Goal: Check status: Check status

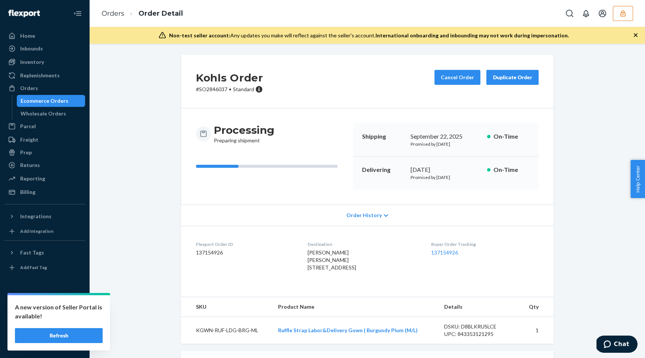
click at [305, 157] on div "Processing Preparing shipment" at bounding box center [271, 156] width 151 height 66
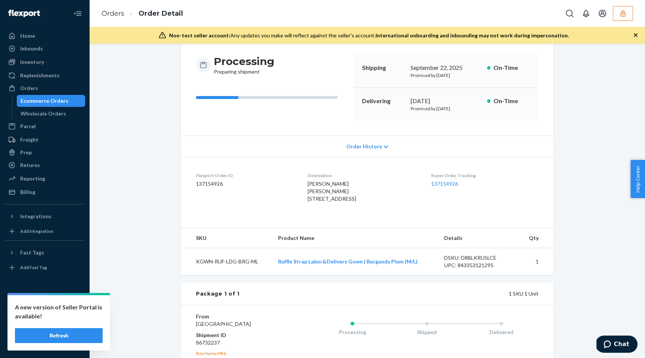
scroll to position [158, 0]
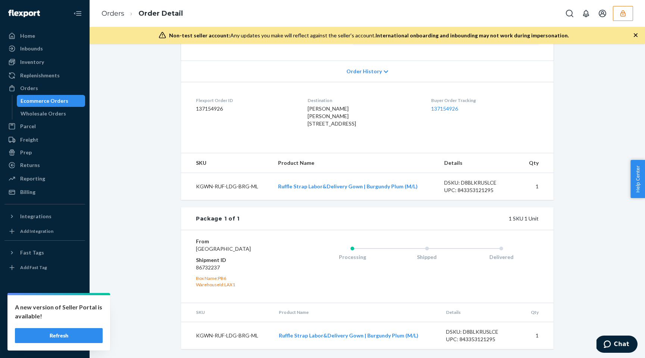
click at [118, 139] on div "Kohls Order # SO2846037 • Standard Cancel Order Duplicate Order Processing Prep…" at bounding box center [367, 134] width 544 height 447
click at [339, 105] on span "[PERSON_NAME] [PERSON_NAME] [STREET_ADDRESS]" at bounding box center [332, 115] width 49 height 21
click at [327, 105] on span "[PERSON_NAME] [PERSON_NAME] [STREET_ADDRESS]" at bounding box center [332, 115] width 49 height 21
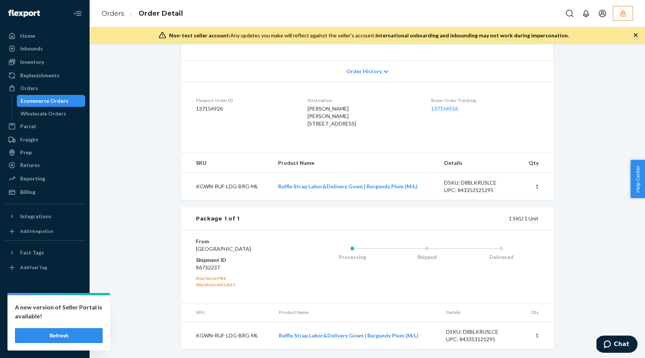
click at [335, 105] on span "[PERSON_NAME] [PERSON_NAME] [STREET_ADDRESS]" at bounding box center [332, 115] width 49 height 21
click at [331, 105] on span "[PERSON_NAME] [PERSON_NAME] [STREET_ADDRESS]" at bounding box center [332, 115] width 49 height 21
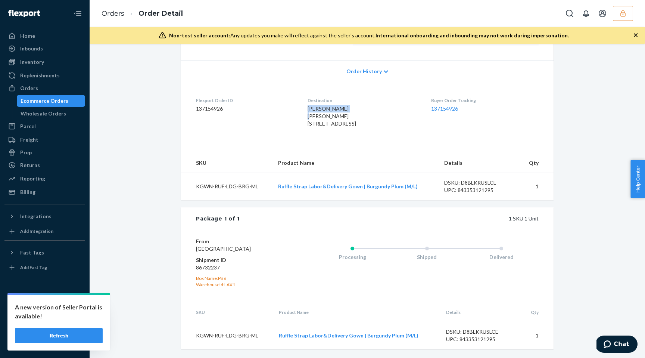
click at [331, 105] on span "[PERSON_NAME] [PERSON_NAME] [STREET_ADDRESS]" at bounding box center [332, 115] width 49 height 21
click at [332, 105] on span "[PERSON_NAME] [PERSON_NAME] [STREET_ADDRESS]" at bounding box center [332, 115] width 49 height 21
click at [336, 105] on span "[PERSON_NAME] [PERSON_NAME] [STREET_ADDRESS]" at bounding box center [332, 115] width 49 height 21
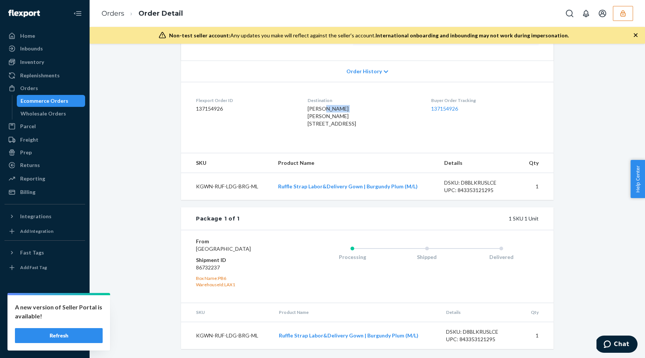
click at [336, 105] on span "[PERSON_NAME] [PERSON_NAME] [STREET_ADDRESS]" at bounding box center [332, 115] width 49 height 21
click at [334, 105] on span "[PERSON_NAME] [PERSON_NAME] [STREET_ADDRESS]" at bounding box center [332, 115] width 49 height 21
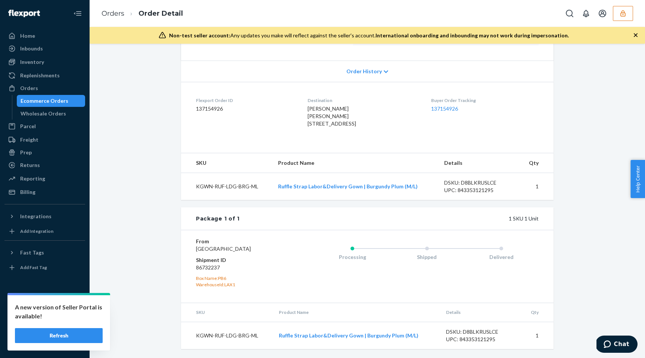
click at [334, 105] on span "[PERSON_NAME] [PERSON_NAME] [STREET_ADDRESS]" at bounding box center [332, 115] width 49 height 21
click at [334, 105] on div "[PERSON_NAME] [PERSON_NAME] [STREET_ADDRESS]" at bounding box center [363, 116] width 111 height 22
click at [336, 105] on span "[PERSON_NAME] [PERSON_NAME] [STREET_ADDRESS]" at bounding box center [332, 115] width 49 height 21
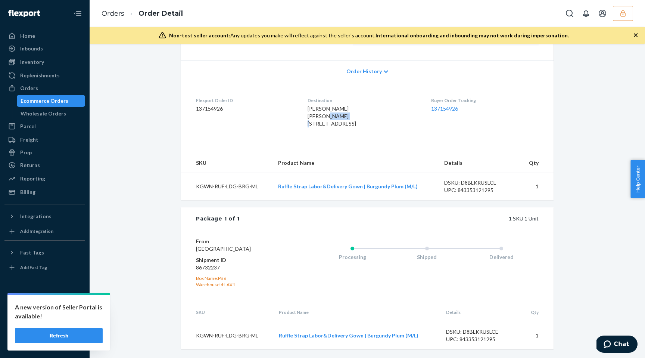
click at [336, 105] on span "[PERSON_NAME] [PERSON_NAME] [STREET_ADDRESS]" at bounding box center [332, 115] width 49 height 21
